Goal: Task Accomplishment & Management: Manage account settings

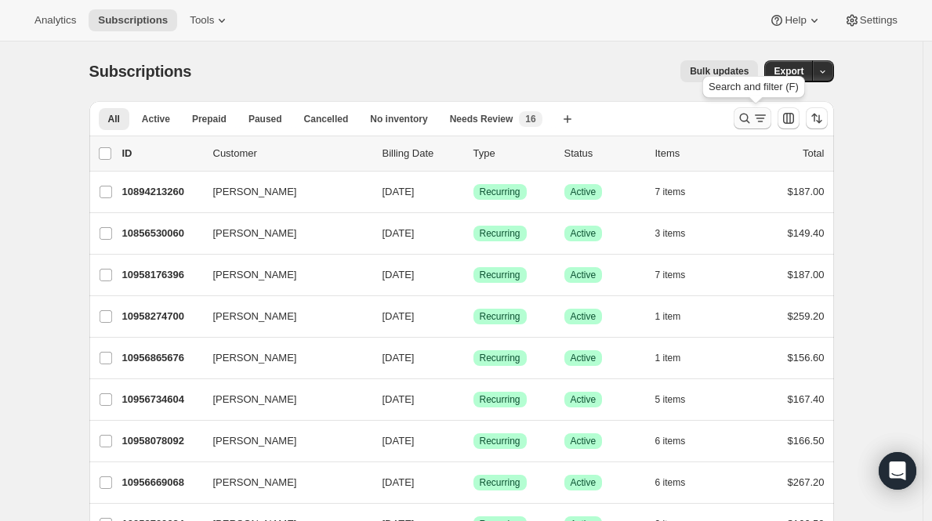
click at [753, 123] on icon "Search and filter results" at bounding box center [745, 119] width 16 height 16
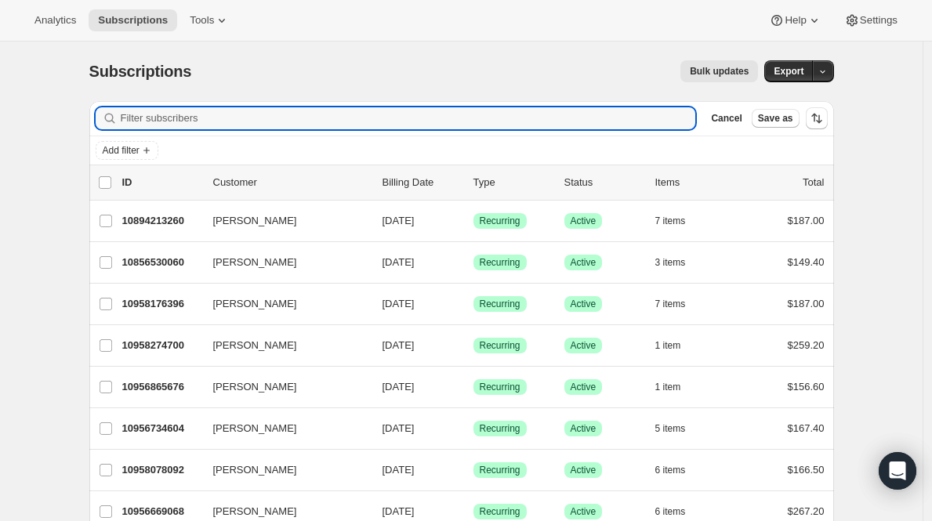
paste input "mancuso1962@gmail.com"
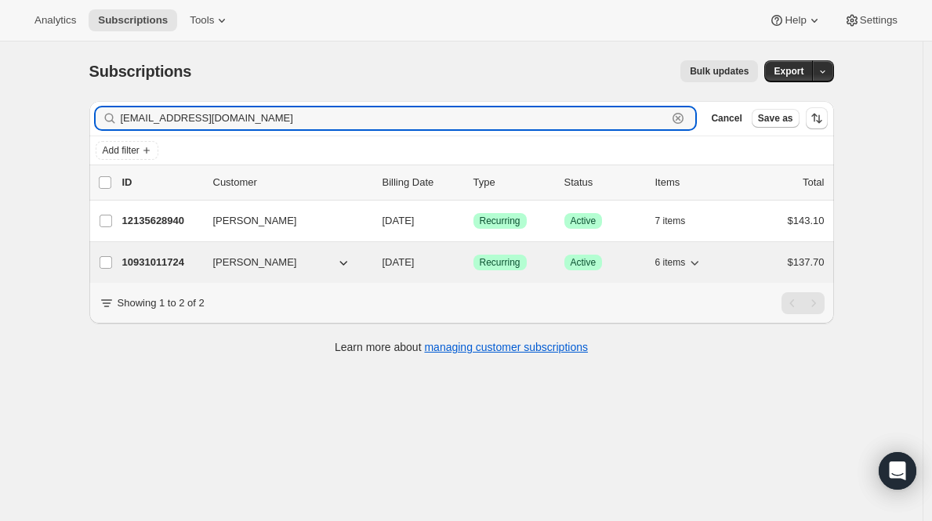
type input "mancuso1962@gmail.com"
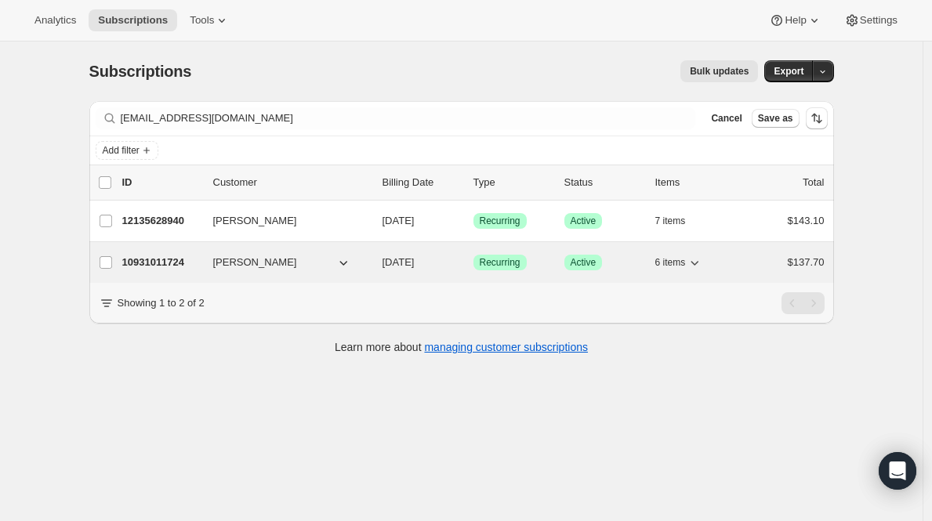
click at [144, 260] on p "10931011724" at bounding box center [161, 263] width 78 height 16
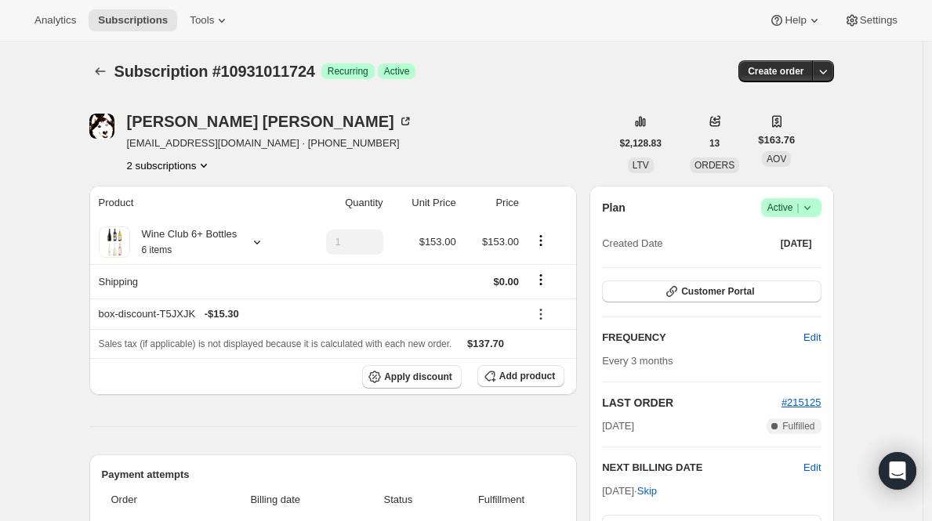
click at [812, 204] on icon at bounding box center [808, 208] width 16 height 16
click at [798, 274] on button "Cancel subscription" at bounding box center [791, 265] width 98 height 25
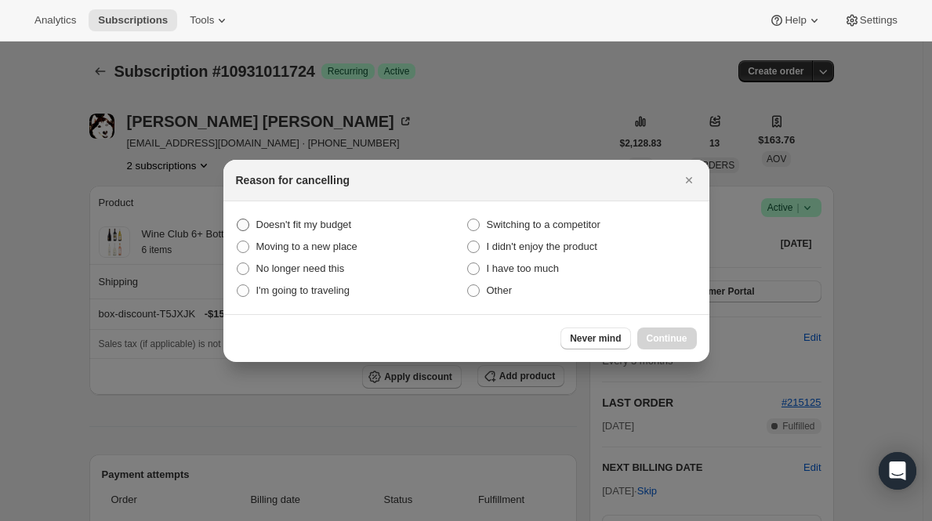
click at [347, 231] on span "Doesn't fit my budget" at bounding box center [304, 225] width 96 height 16
click at [238, 220] on budget "Doesn't fit my budget" at bounding box center [237, 219] width 1 height 1
radio budget "true"
click at [654, 334] on span "Continue" at bounding box center [667, 338] width 41 height 13
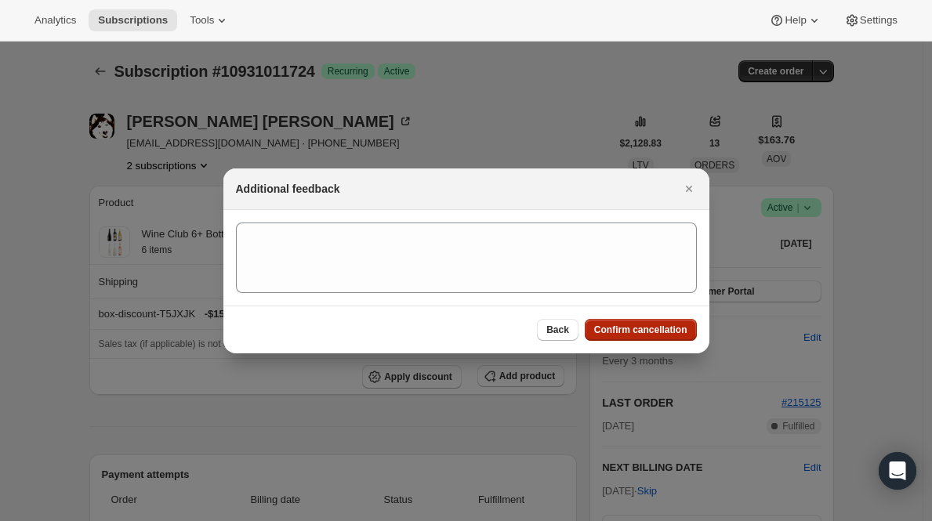
click at [654, 334] on span "Confirm cancellation" at bounding box center [640, 330] width 93 height 13
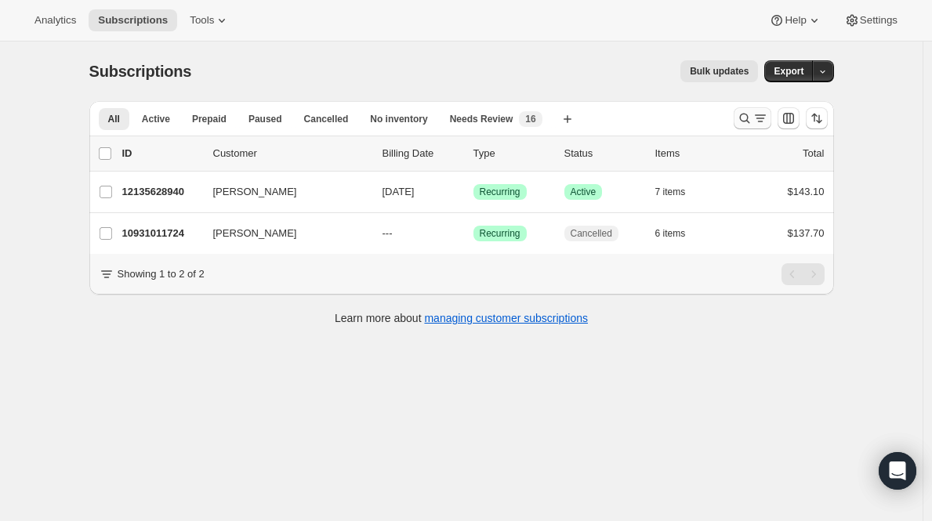
click at [762, 122] on icon "Search and filter results" at bounding box center [761, 119] width 16 height 16
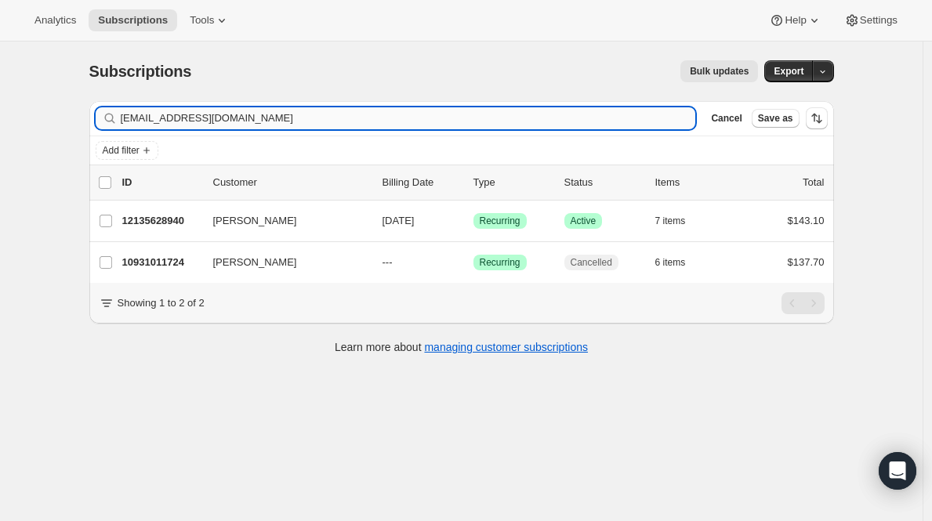
click at [558, 112] on input "mancuso1962@gmail.com" at bounding box center [409, 118] width 576 height 22
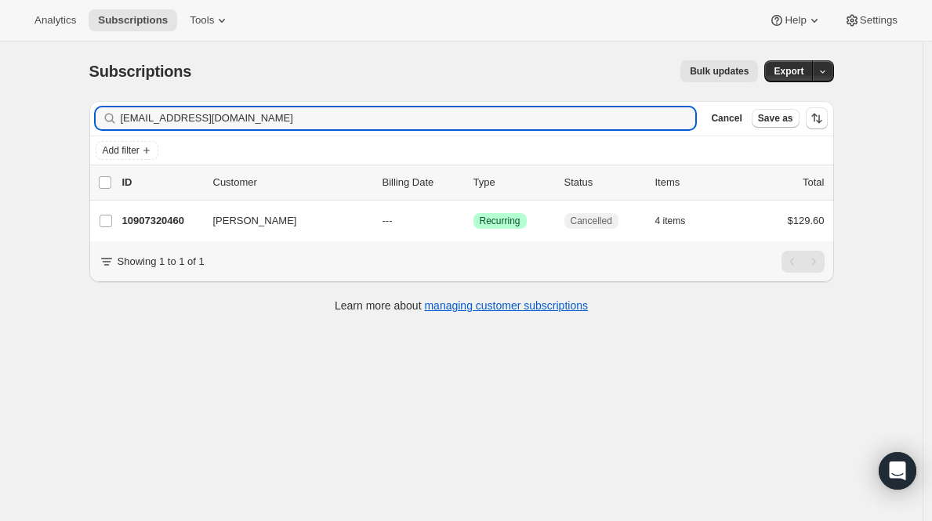
type input "trinh_tika31@yahoo.com"
click at [175, 220] on p "10907320460" at bounding box center [161, 221] width 78 height 16
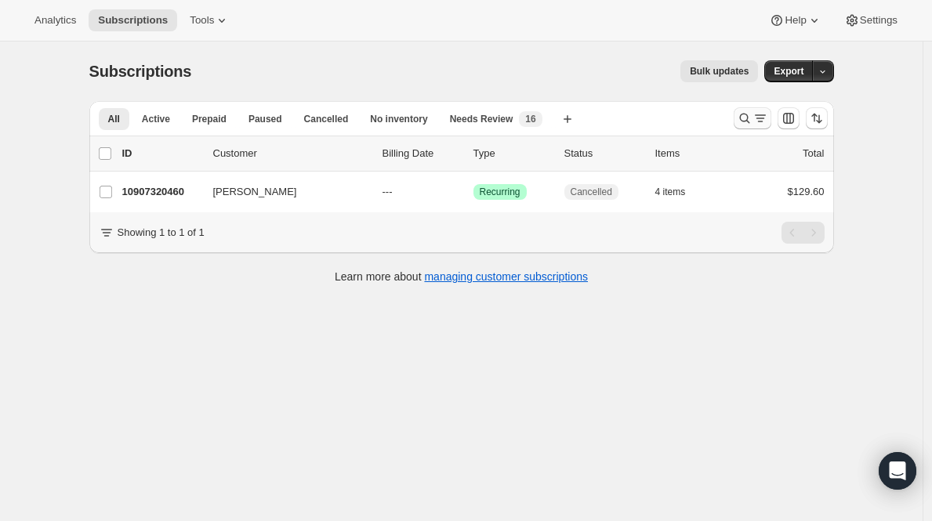
click at [763, 118] on icon "Search and filter results" at bounding box center [760, 119] width 9 height 2
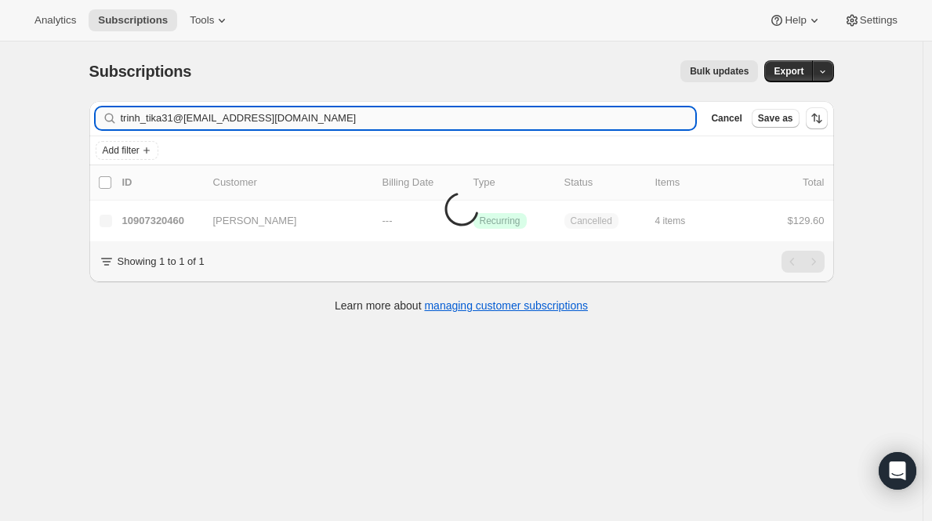
click at [464, 120] on input "trinh_tika31@yahoo.comsarahswarthout@outlook.com" at bounding box center [409, 118] width 576 height 22
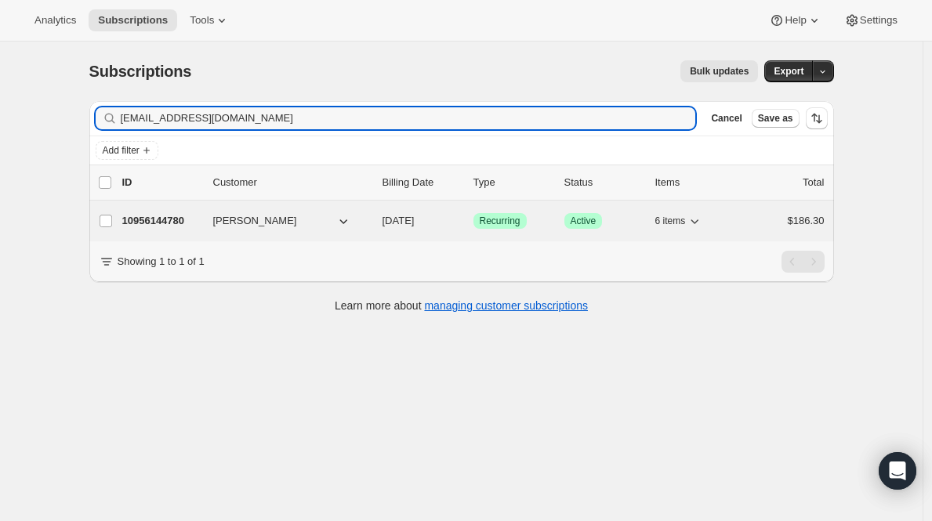
type input "sarahswarthout@outlook.com"
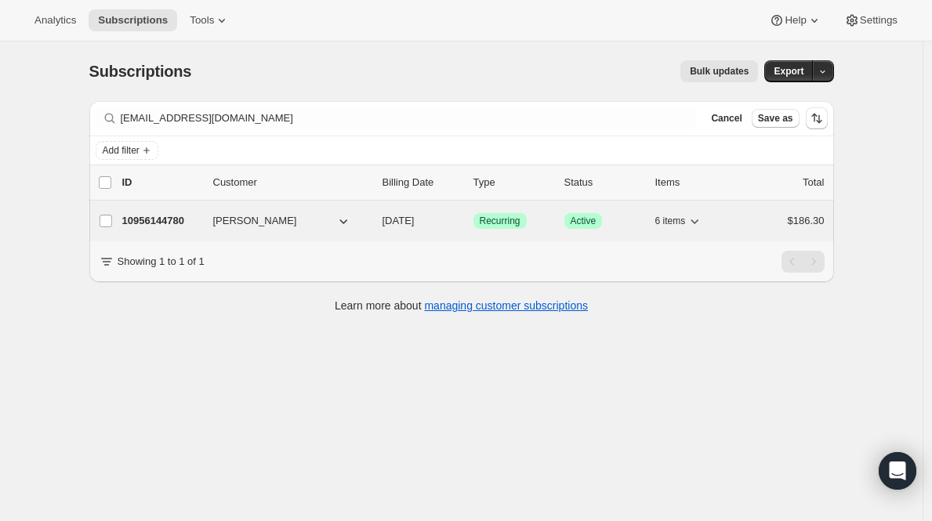
click at [182, 222] on p "10956144780" at bounding box center [161, 221] width 78 height 16
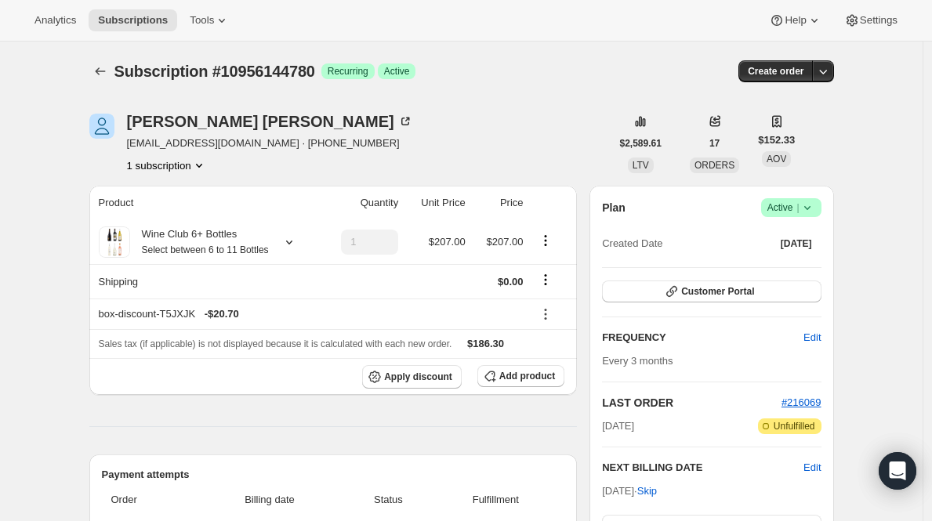
click at [810, 395] on span "#216069" at bounding box center [802, 403] width 40 height 16
click at [798, 398] on span "#216069" at bounding box center [802, 403] width 40 height 12
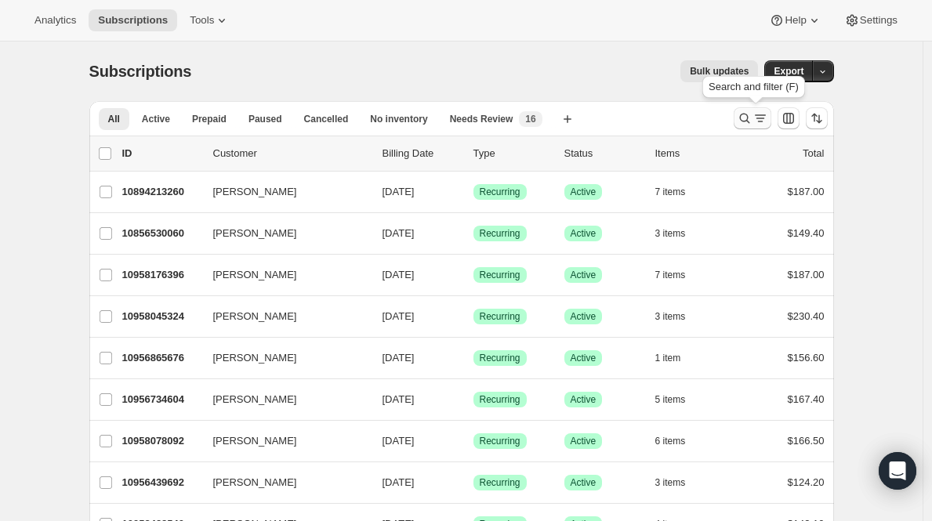
click at [754, 108] on button "Search and filter results" at bounding box center [753, 118] width 38 height 22
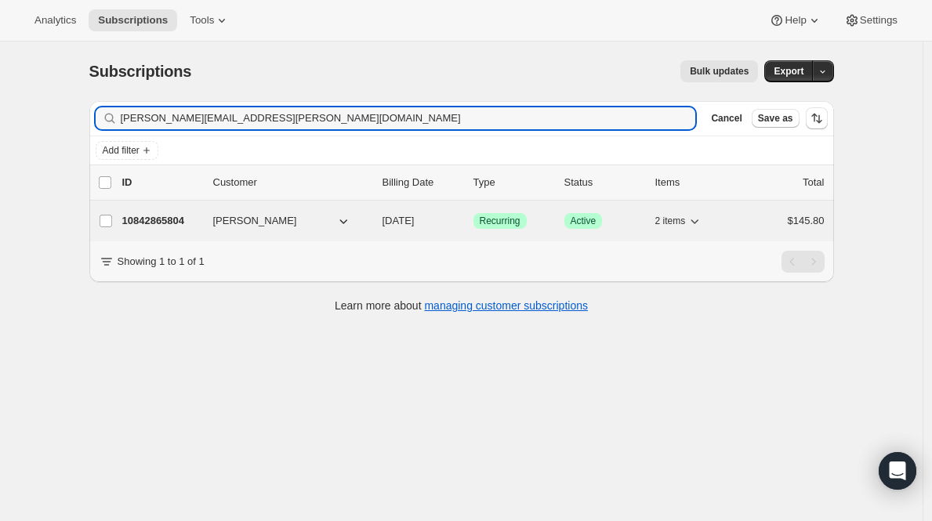
type input "[PERSON_NAME][EMAIL_ADDRESS][PERSON_NAME][DOMAIN_NAME]"
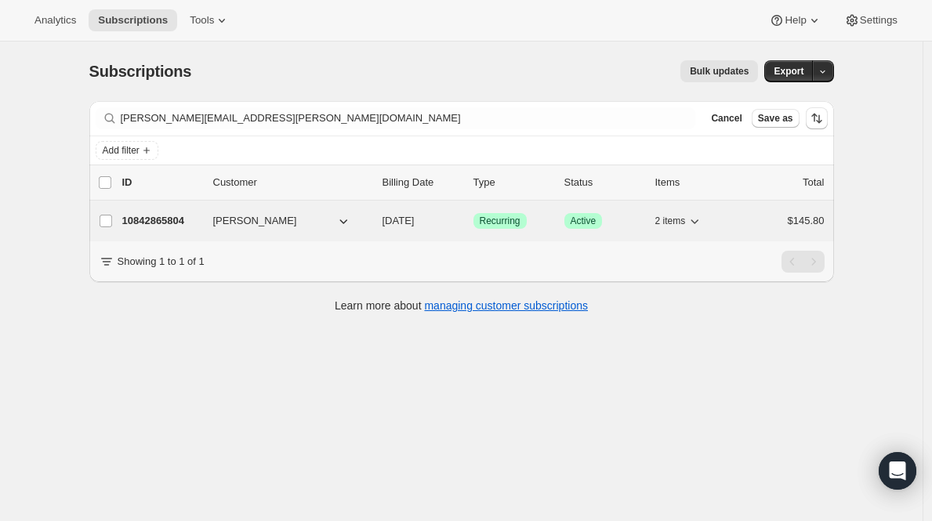
click at [154, 221] on p "10842865804" at bounding box center [161, 221] width 78 height 16
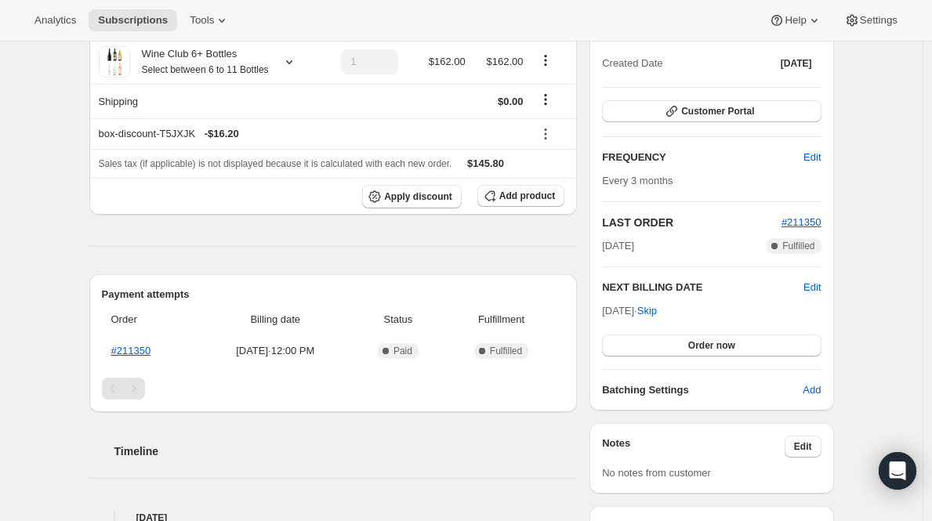
scroll to position [222, 0]
